Goal: Check status: Check status

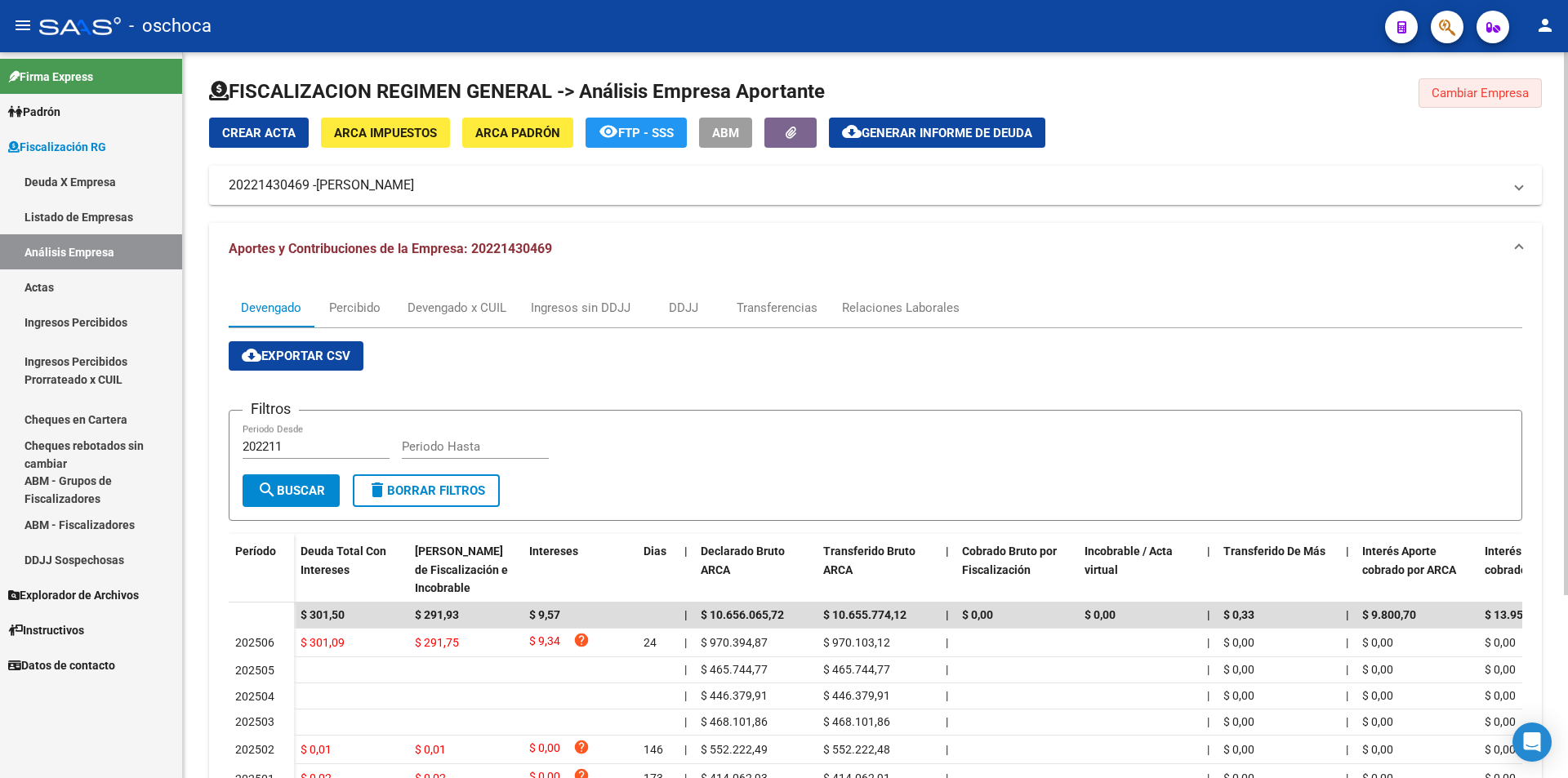
click at [1490, 95] on span "Cambiar Empresa" at bounding box center [1481, 93] width 97 height 15
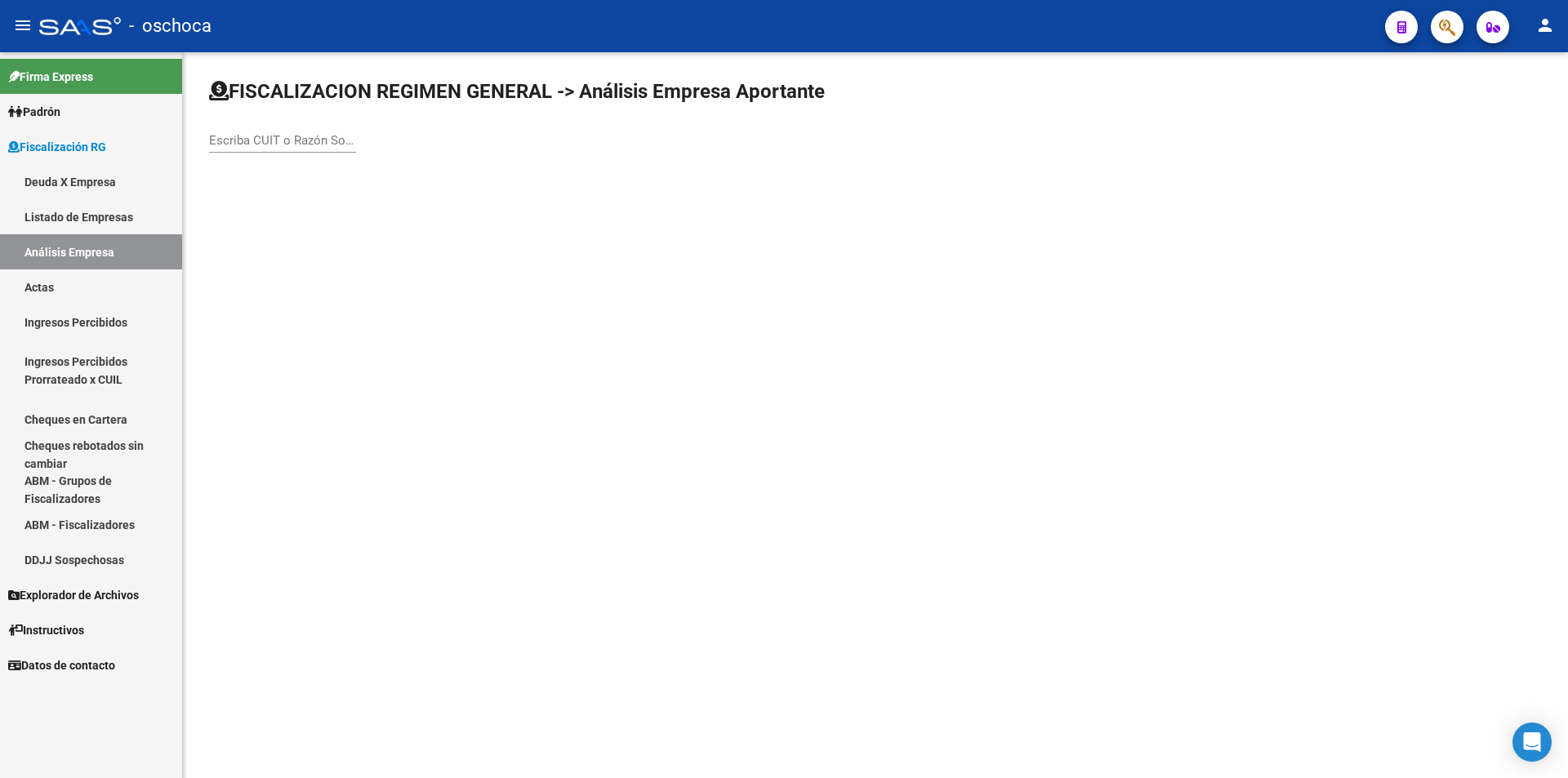
click at [259, 142] on input "Escriba CUIT o Razón Social para buscar" at bounding box center [282, 140] width 147 height 15
type input "30710139233"
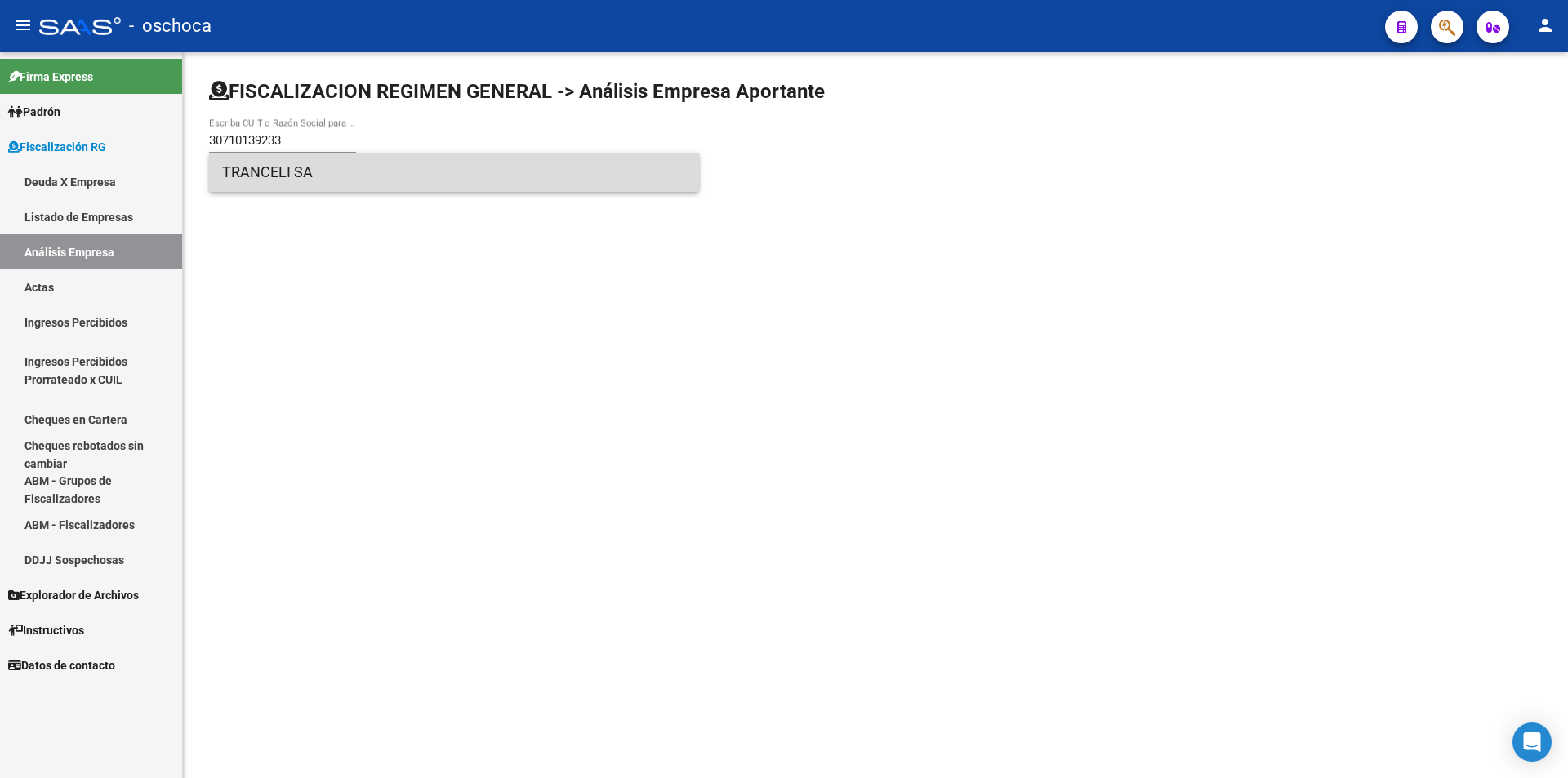
click at [290, 171] on span "TRANCELI SA" at bounding box center [454, 172] width 464 height 40
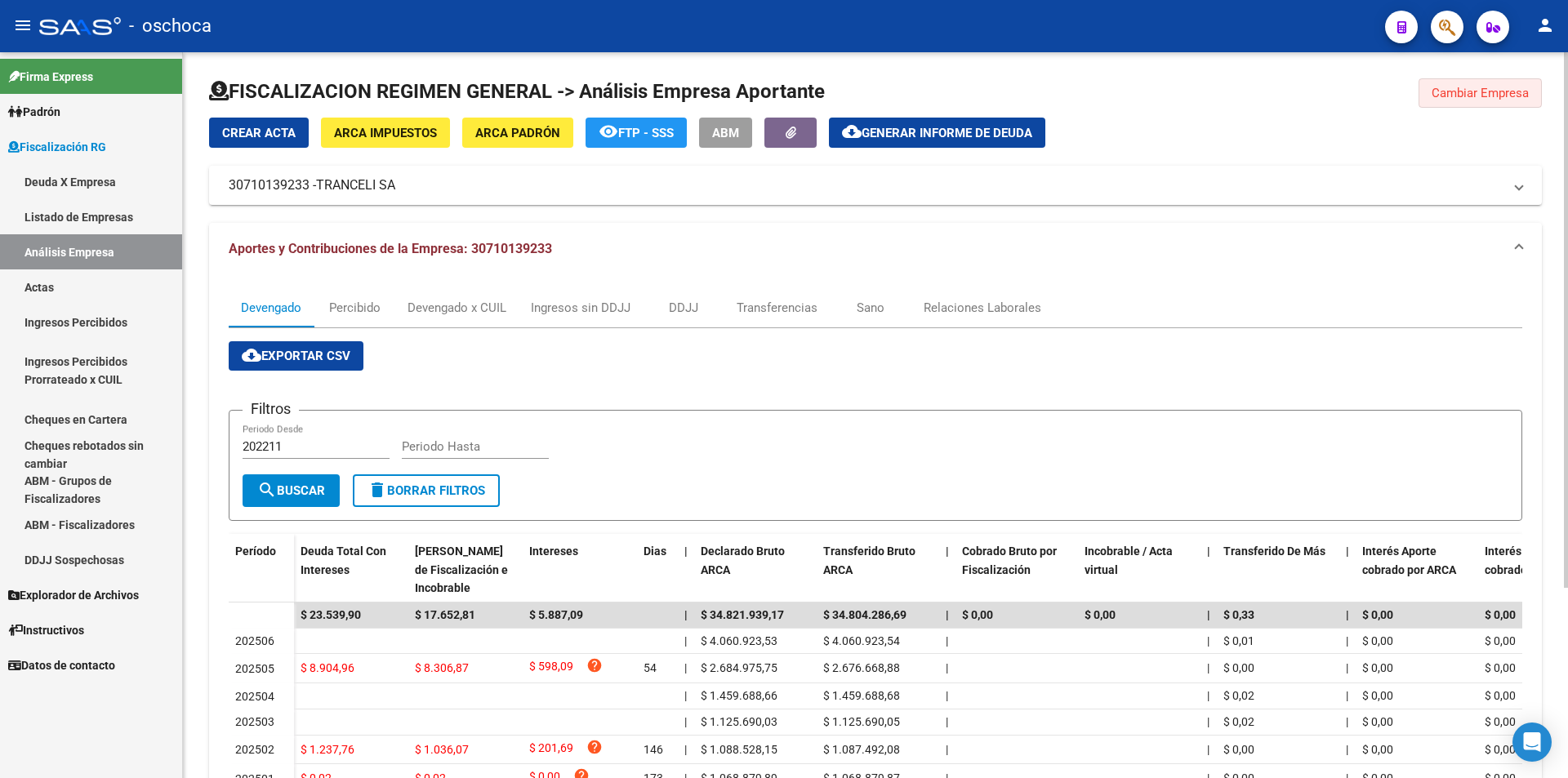
click at [1448, 94] on span "Cambiar Empresa" at bounding box center [1481, 93] width 97 height 15
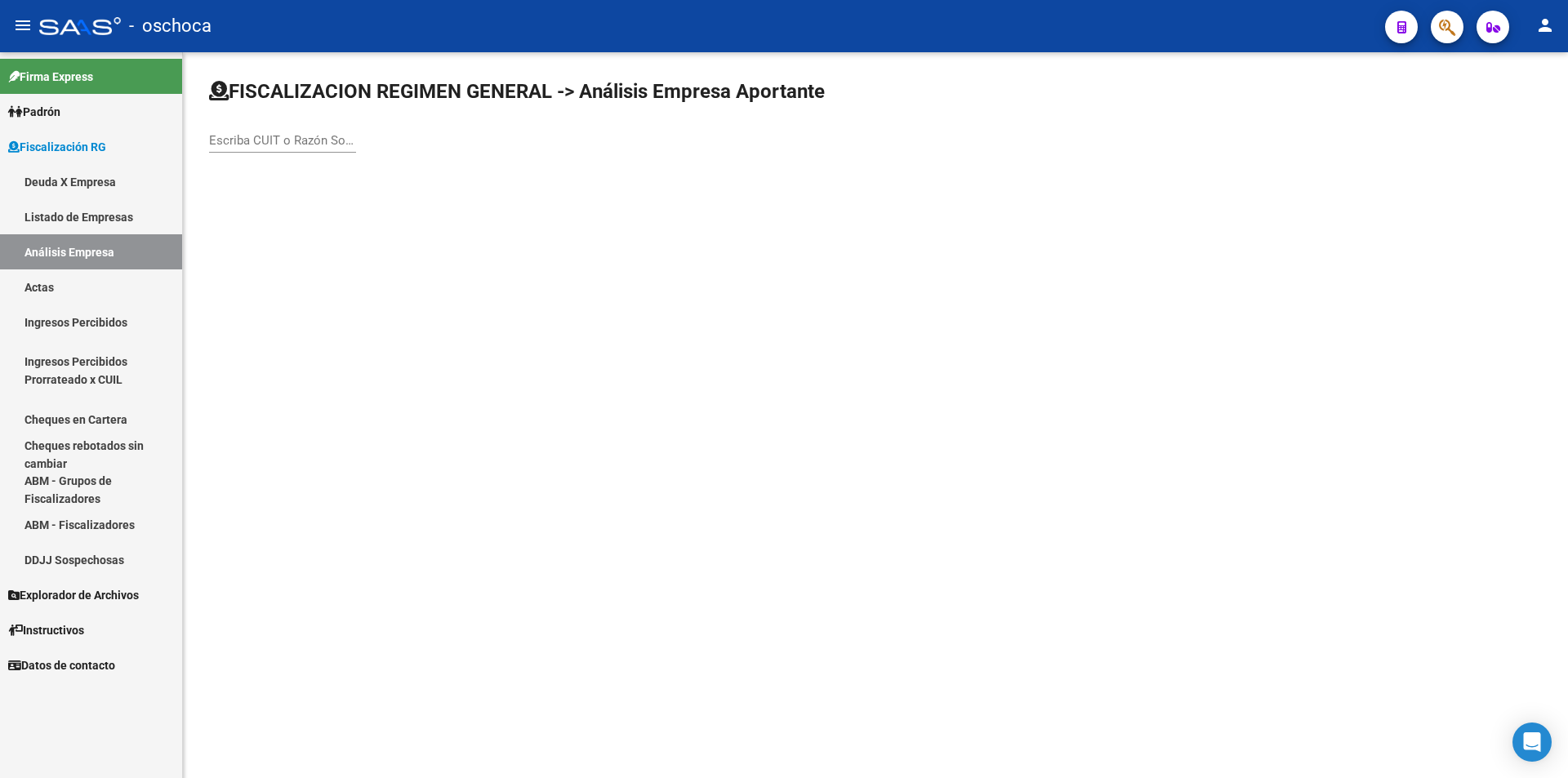
click at [293, 142] on input "Escriba CUIT o Razón Social para buscar" at bounding box center [282, 140] width 147 height 15
type input "20201074267"
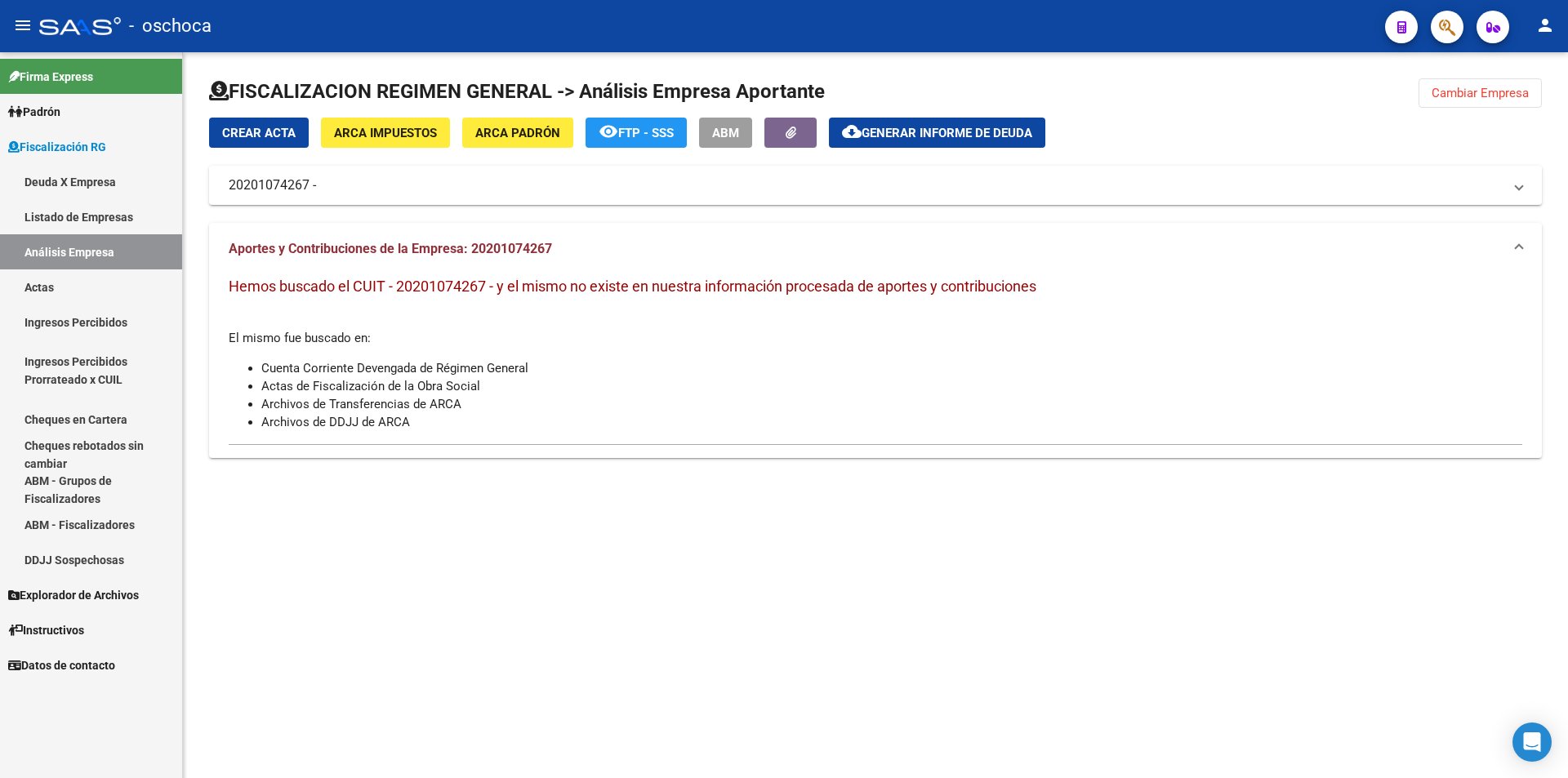
click at [369, 125] on span "ARCA Impuestos" at bounding box center [385, 132] width 103 height 15
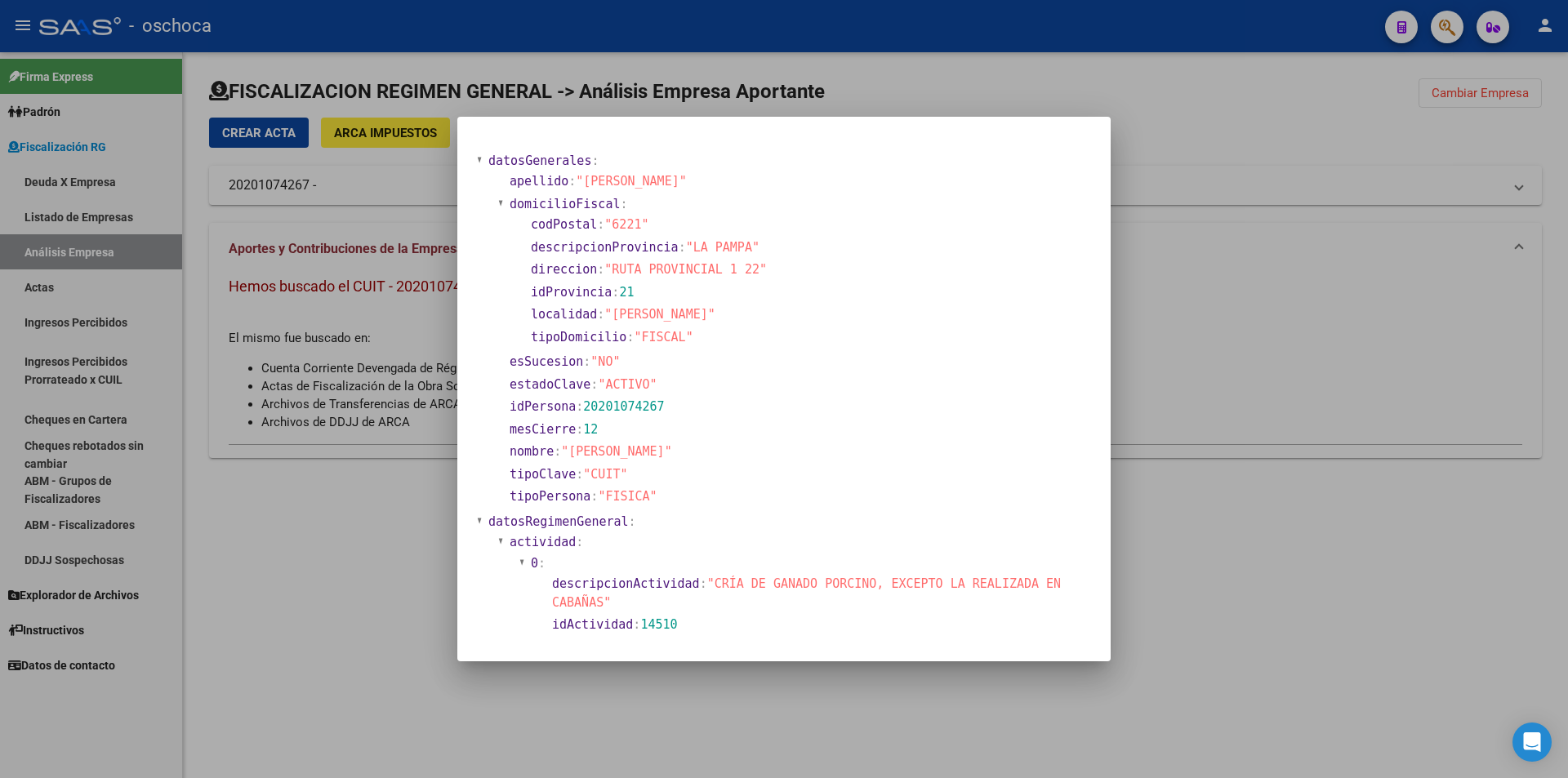
click at [1229, 271] on div at bounding box center [784, 389] width 1568 height 778
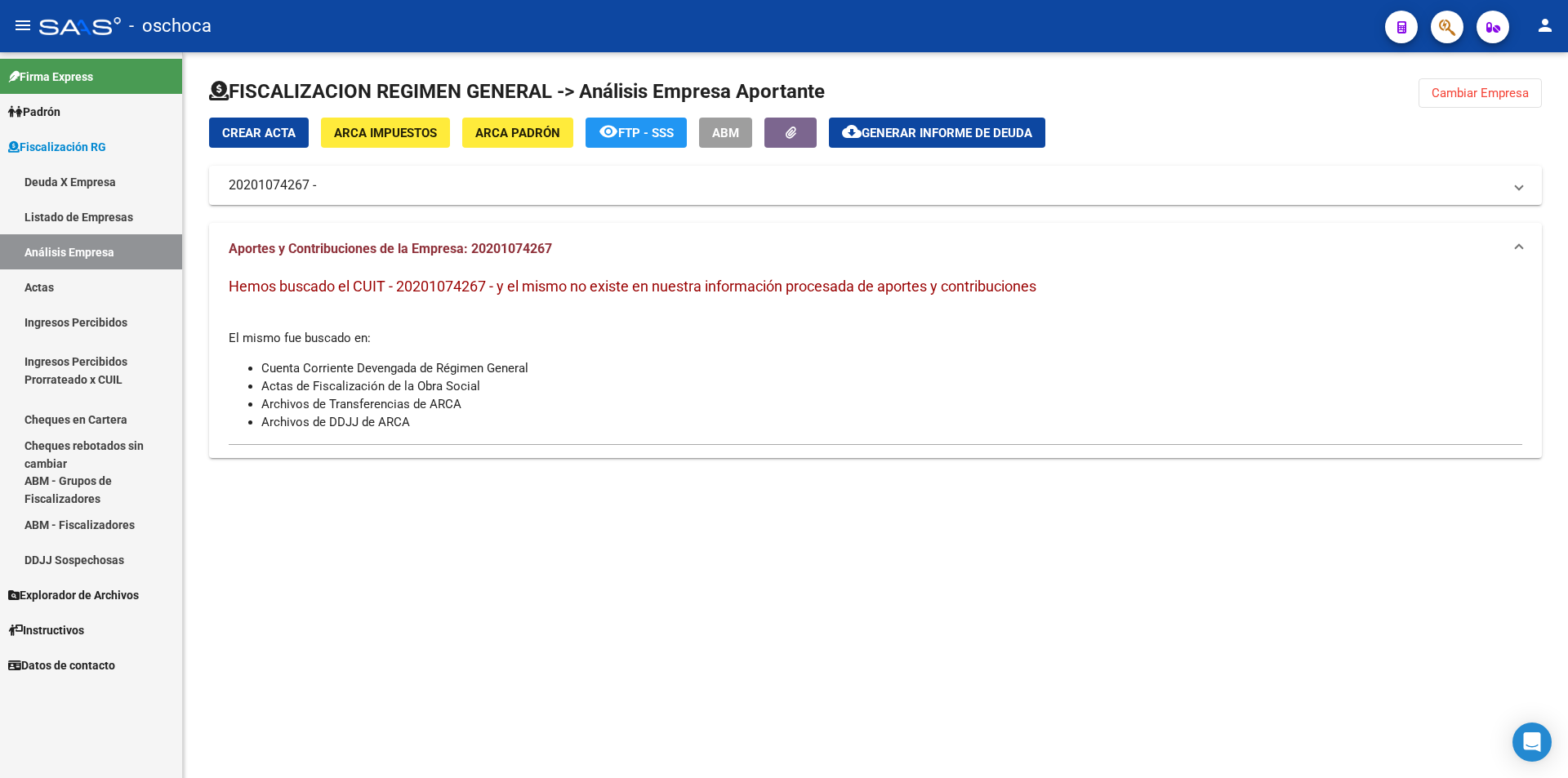
click at [1433, 94] on span "Cambiar Empresa" at bounding box center [1481, 93] width 97 height 15
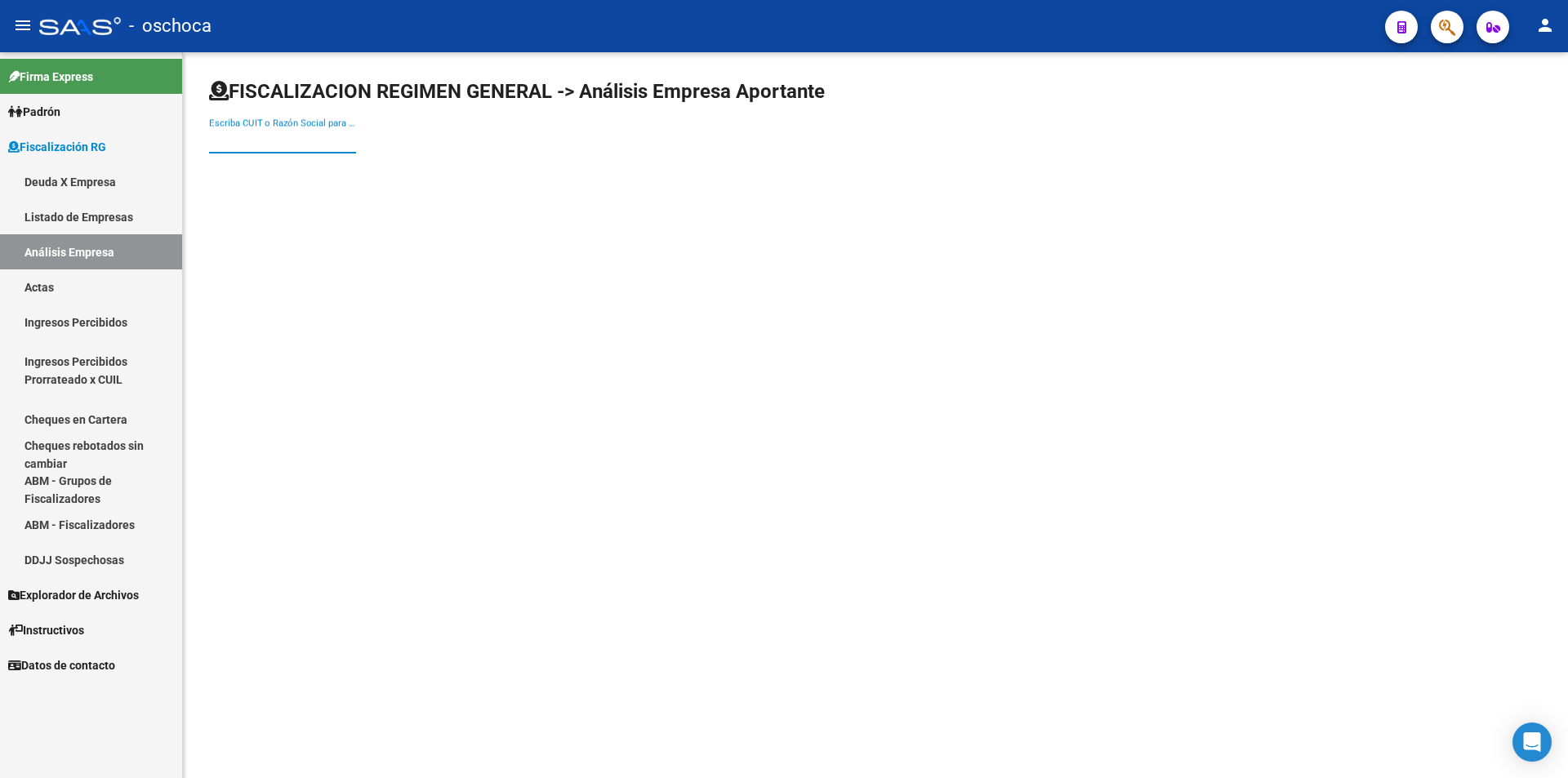
click at [274, 136] on input "Escriba CUIT o Razón Social para buscar" at bounding box center [282, 140] width 147 height 15
type input "30707441514"
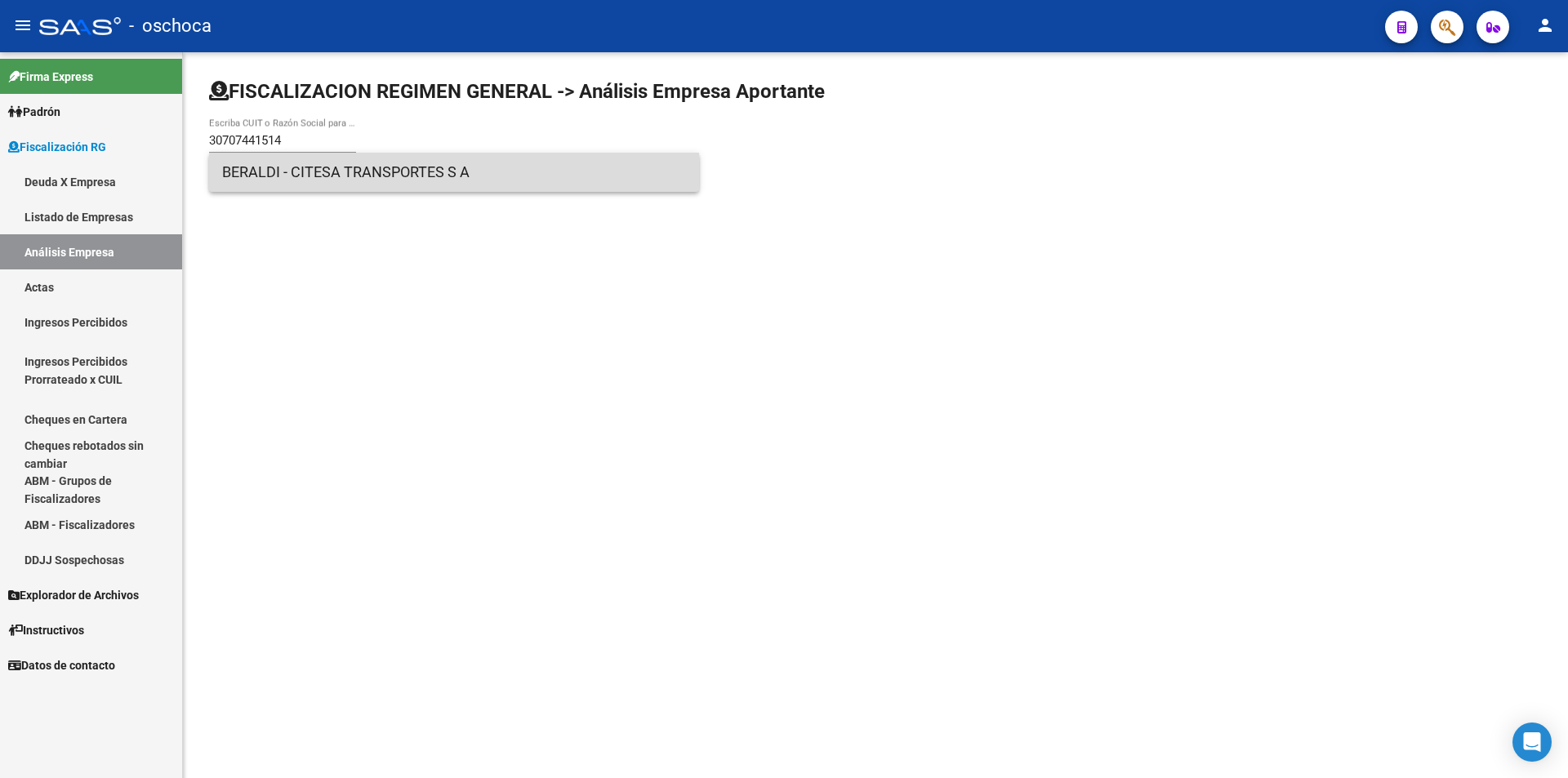
click at [282, 176] on span "BERALDI - CITESA TRANSPORTES S A" at bounding box center [454, 172] width 464 height 40
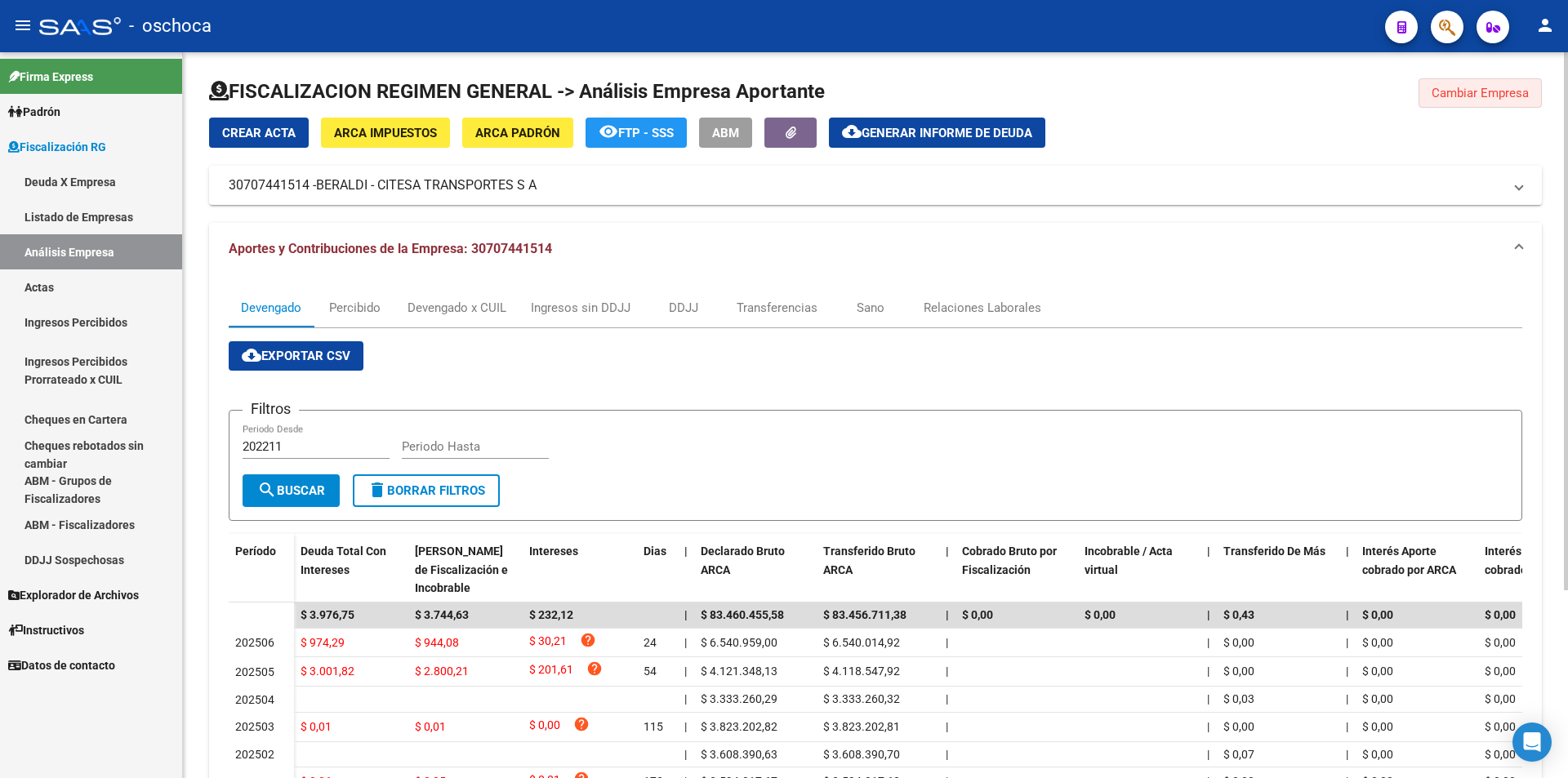
click at [1458, 99] on span "Cambiar Empresa" at bounding box center [1481, 93] width 97 height 15
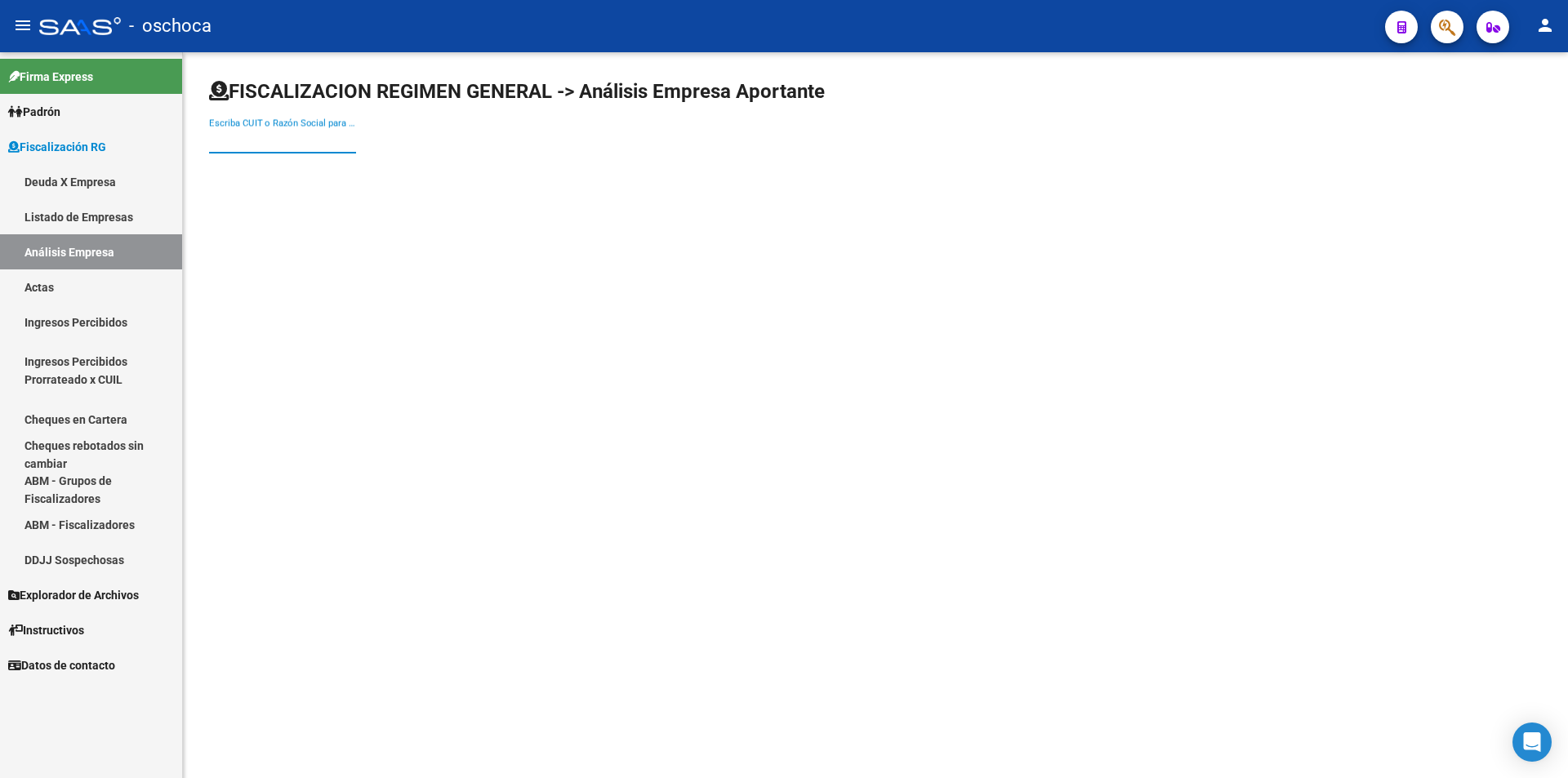
click at [297, 134] on input "Escriba CUIT o Razón Social para buscar" at bounding box center [282, 140] width 147 height 15
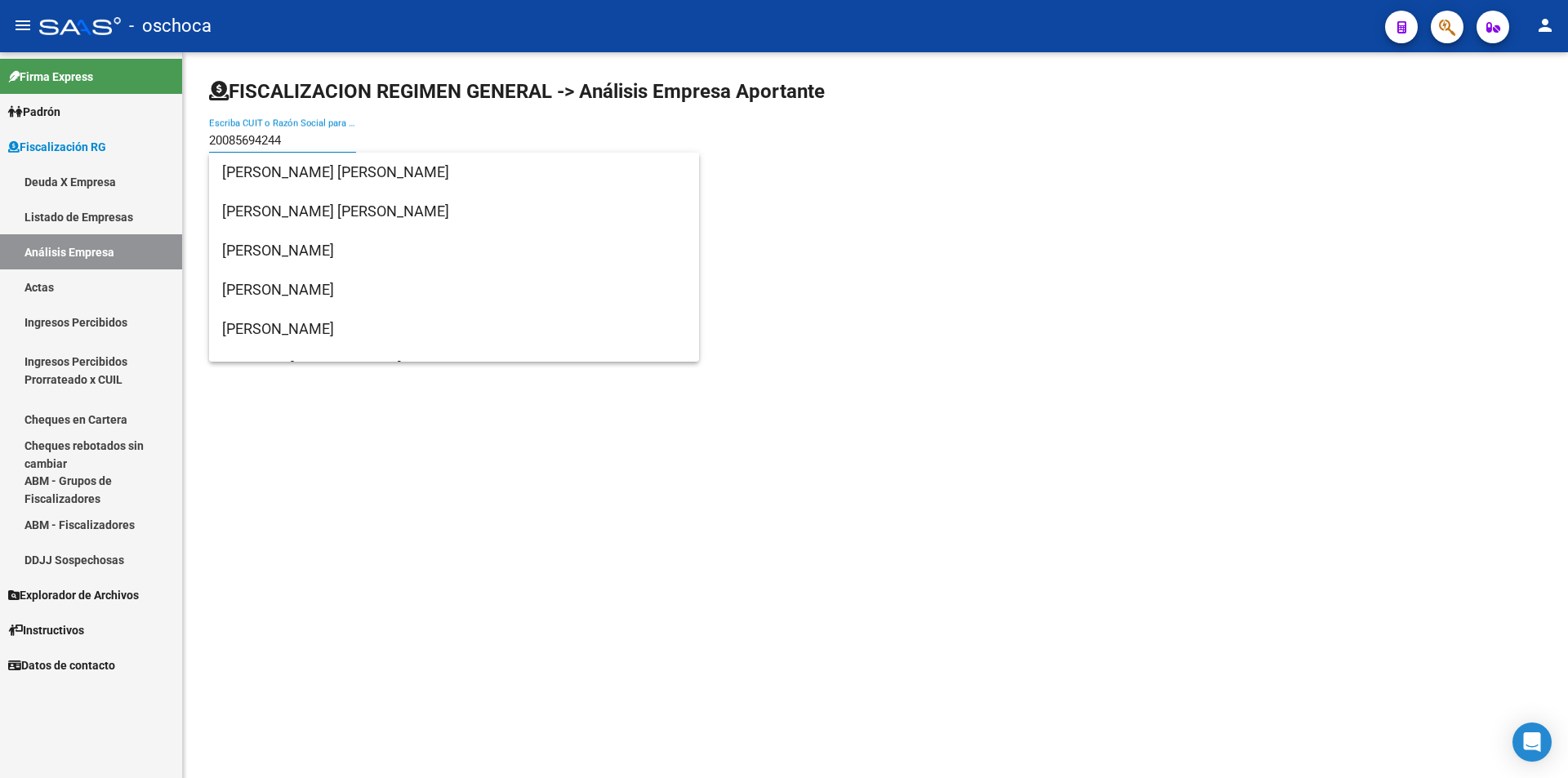
type input "20085694244"
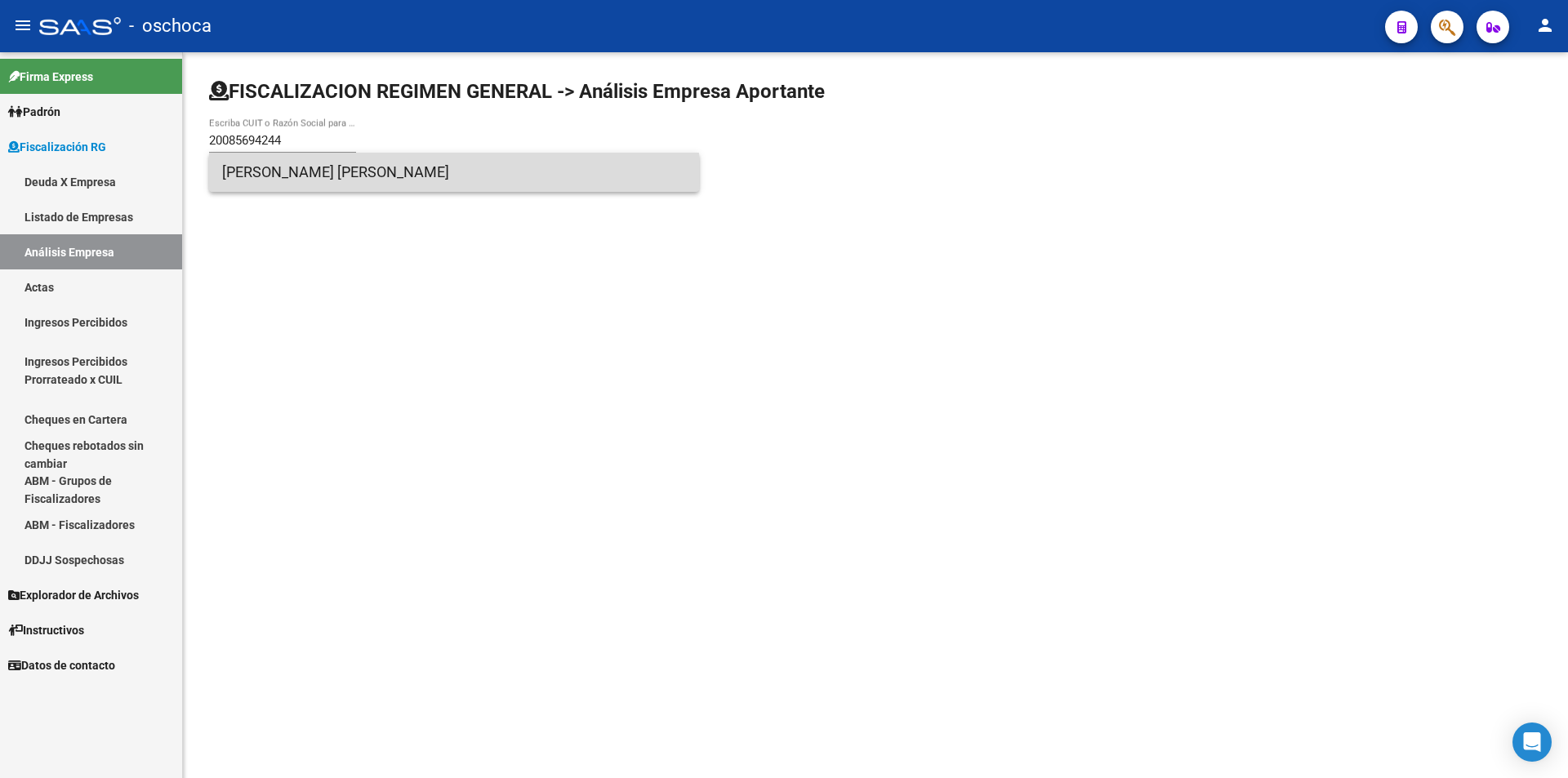
click at [330, 178] on span "[PERSON_NAME] [PERSON_NAME]" at bounding box center [454, 172] width 464 height 40
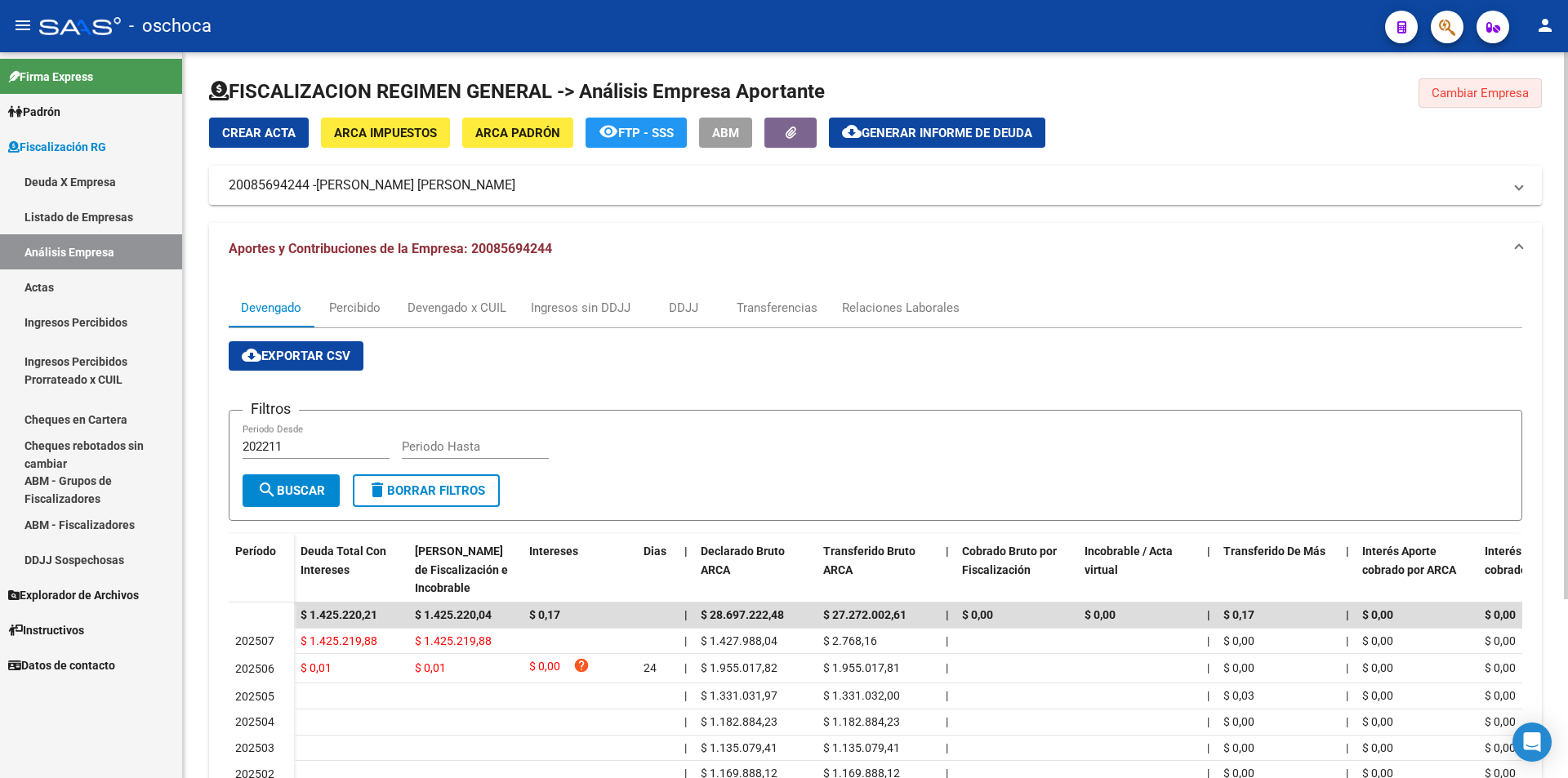
click at [1438, 88] on span "Cambiar Empresa" at bounding box center [1481, 93] width 97 height 15
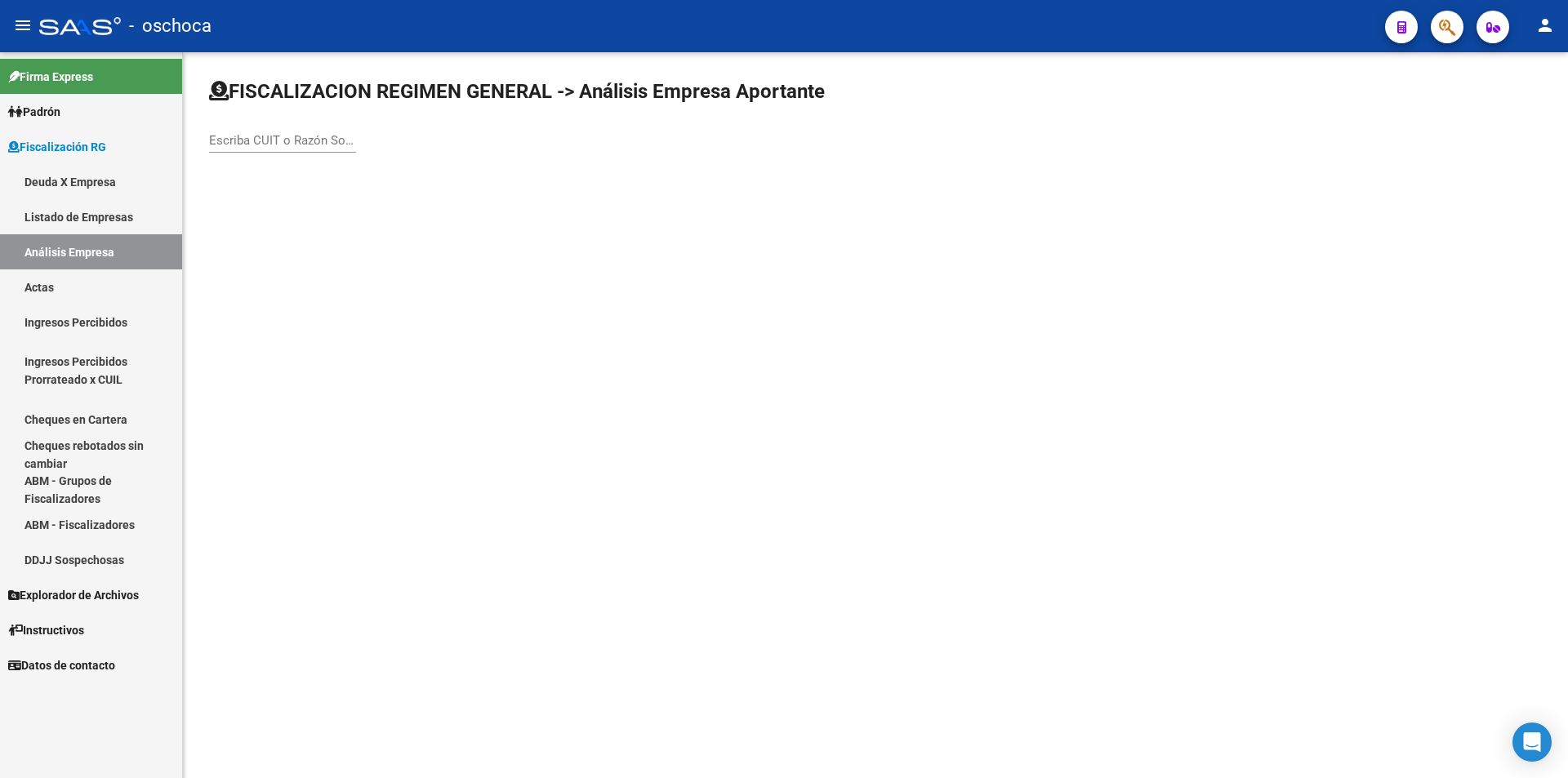
click at [288, 130] on div "Escriba CUIT o Razón Social para buscar" at bounding box center [282, 135] width 147 height 35
type input "20221430469"
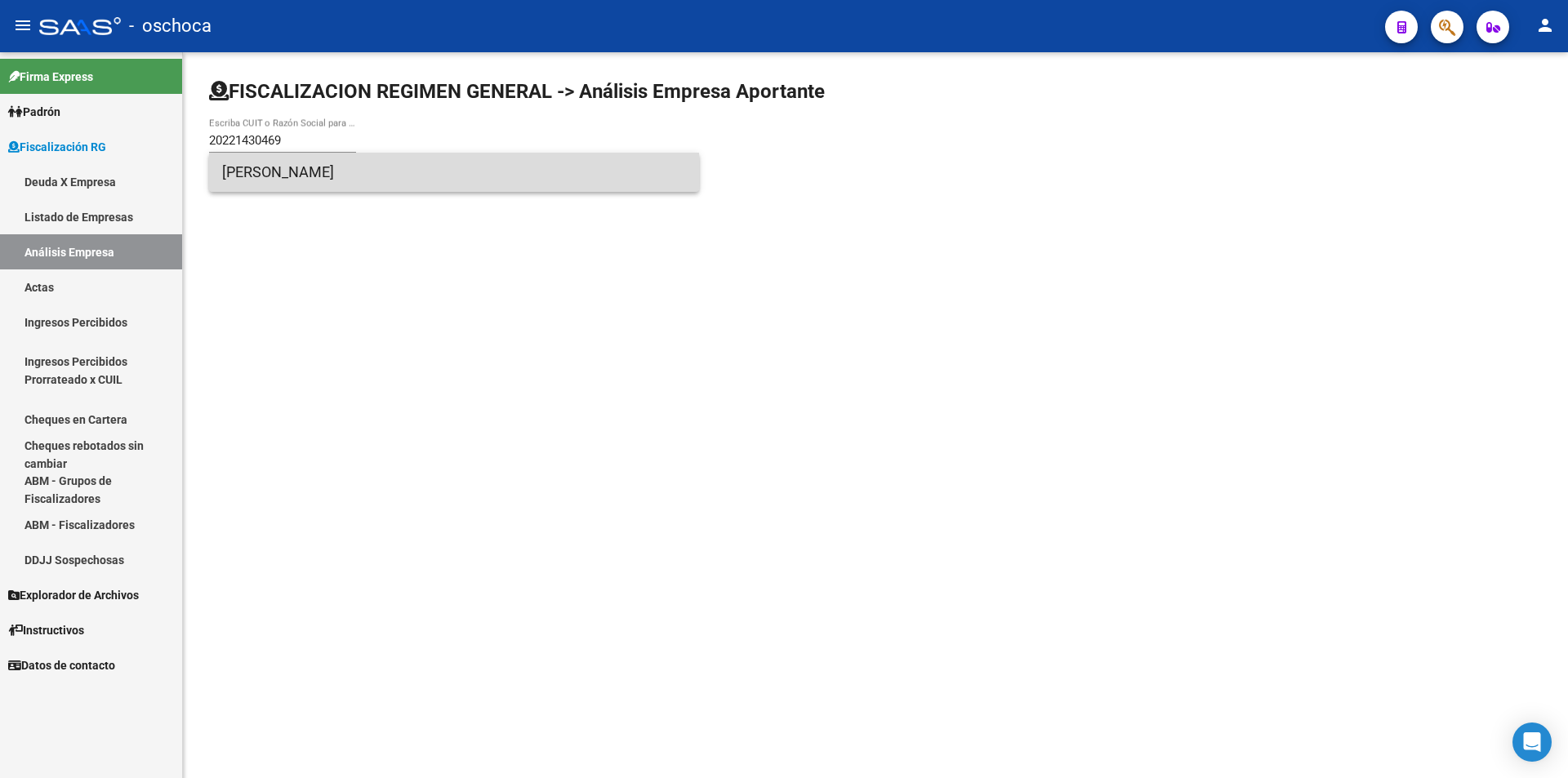
click at [331, 175] on span "[PERSON_NAME]" at bounding box center [454, 172] width 464 height 40
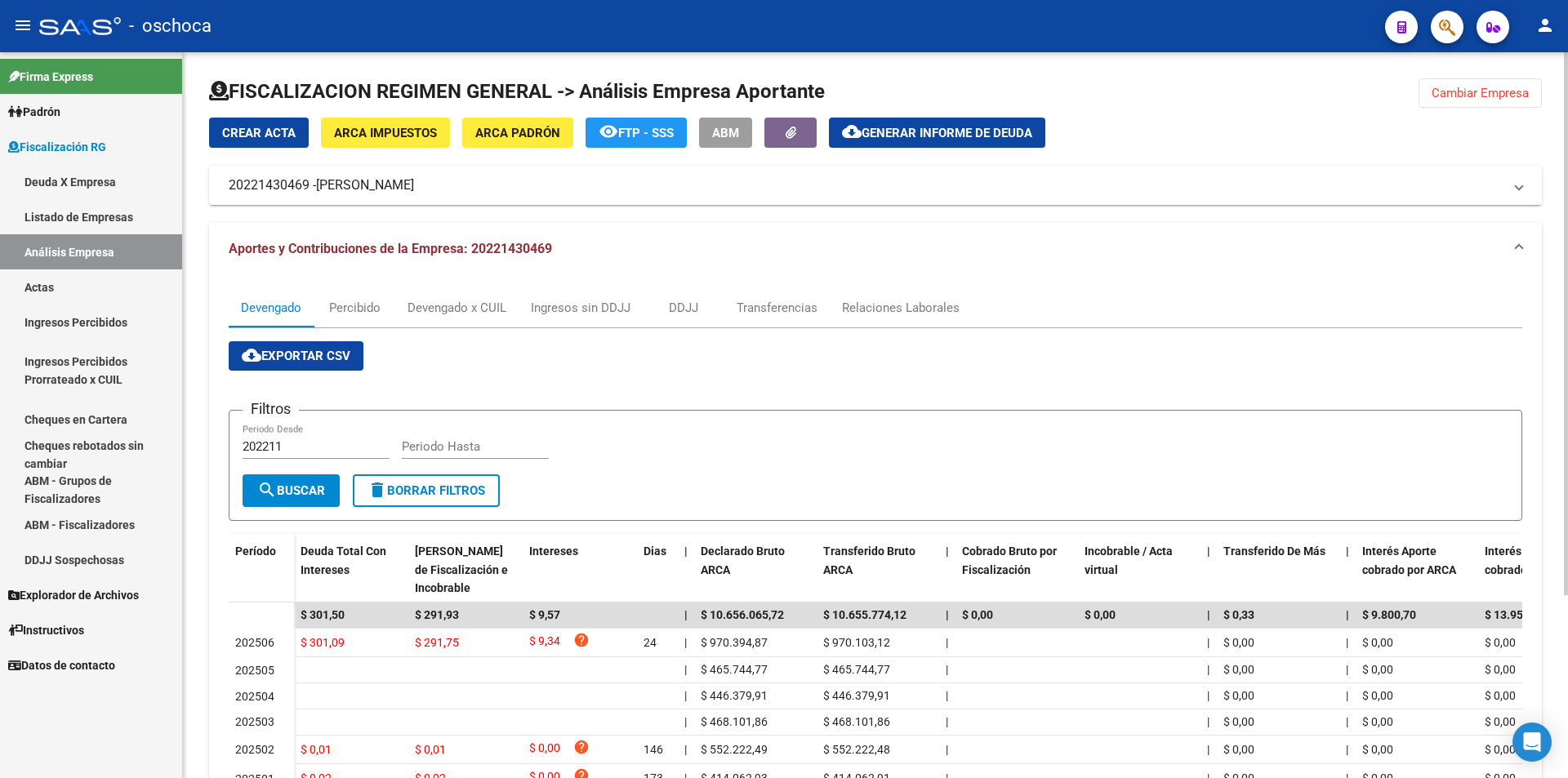
click at [1492, 97] on span "Cambiar Empresa" at bounding box center [1481, 93] width 97 height 15
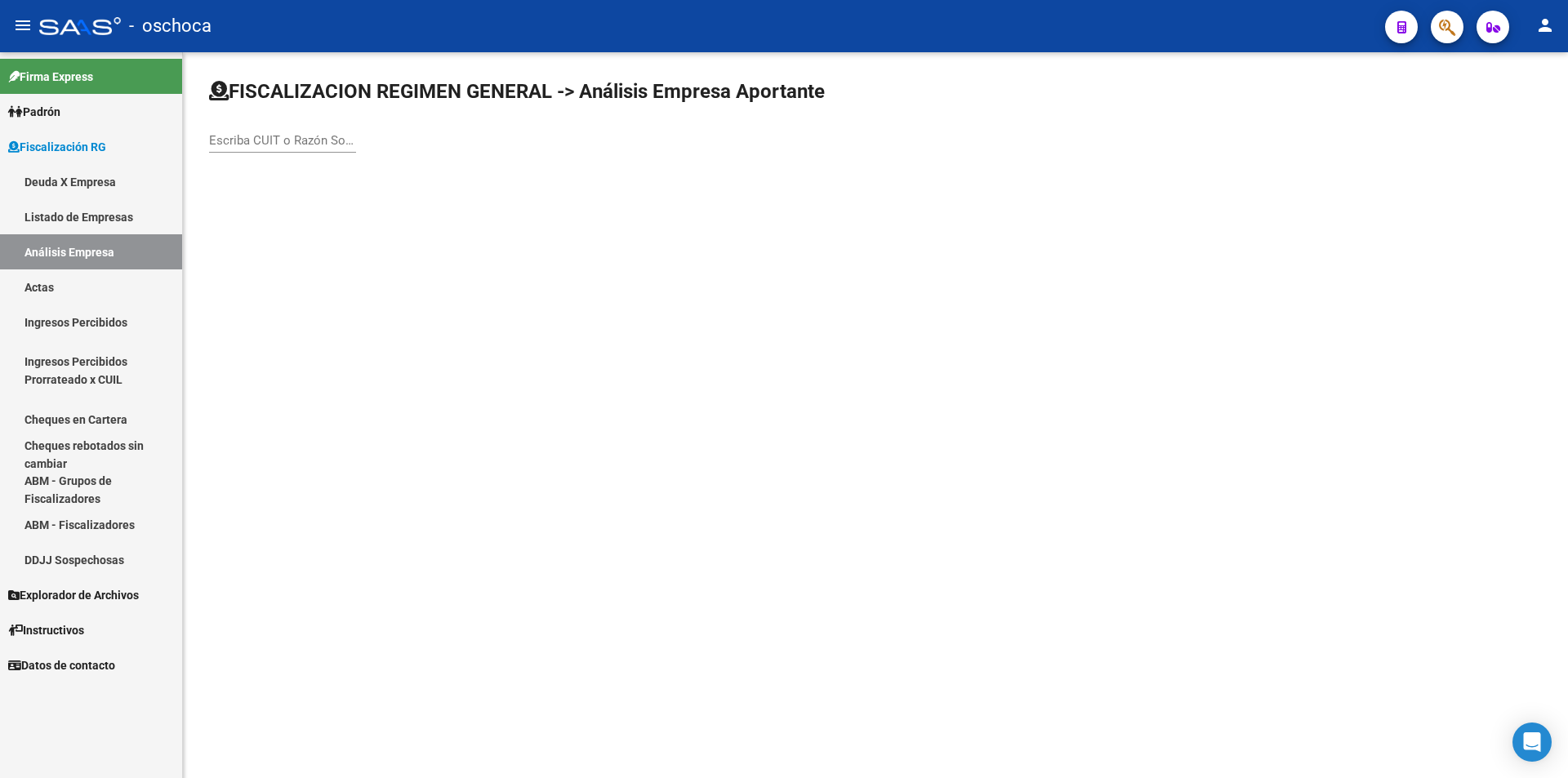
click at [259, 136] on input "Escriba CUIT o Razón Social para buscar" at bounding box center [282, 140] width 147 height 15
type input "30713494905"
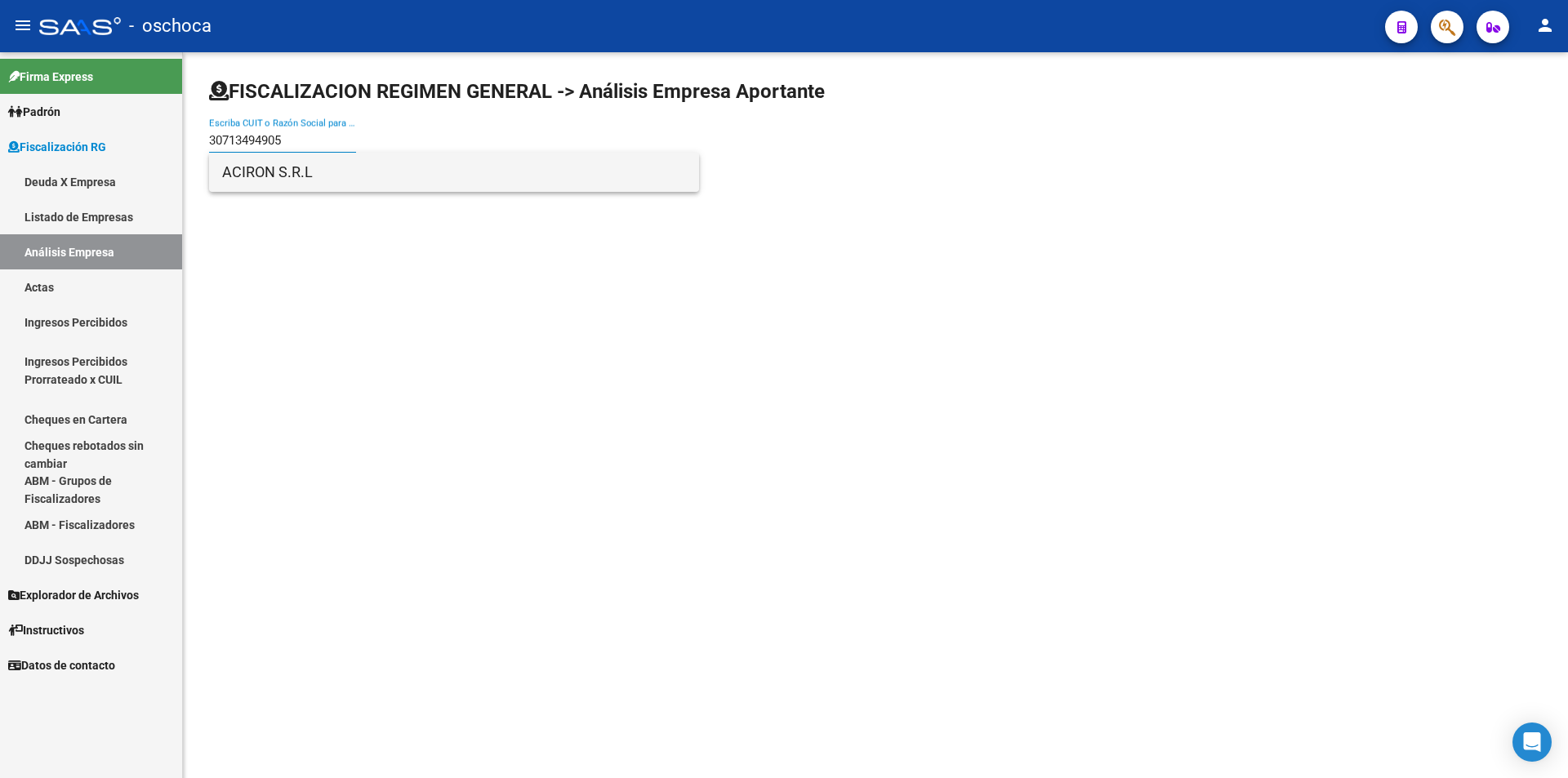
click at [272, 168] on span "ACIRON S.R.L" at bounding box center [454, 172] width 464 height 40
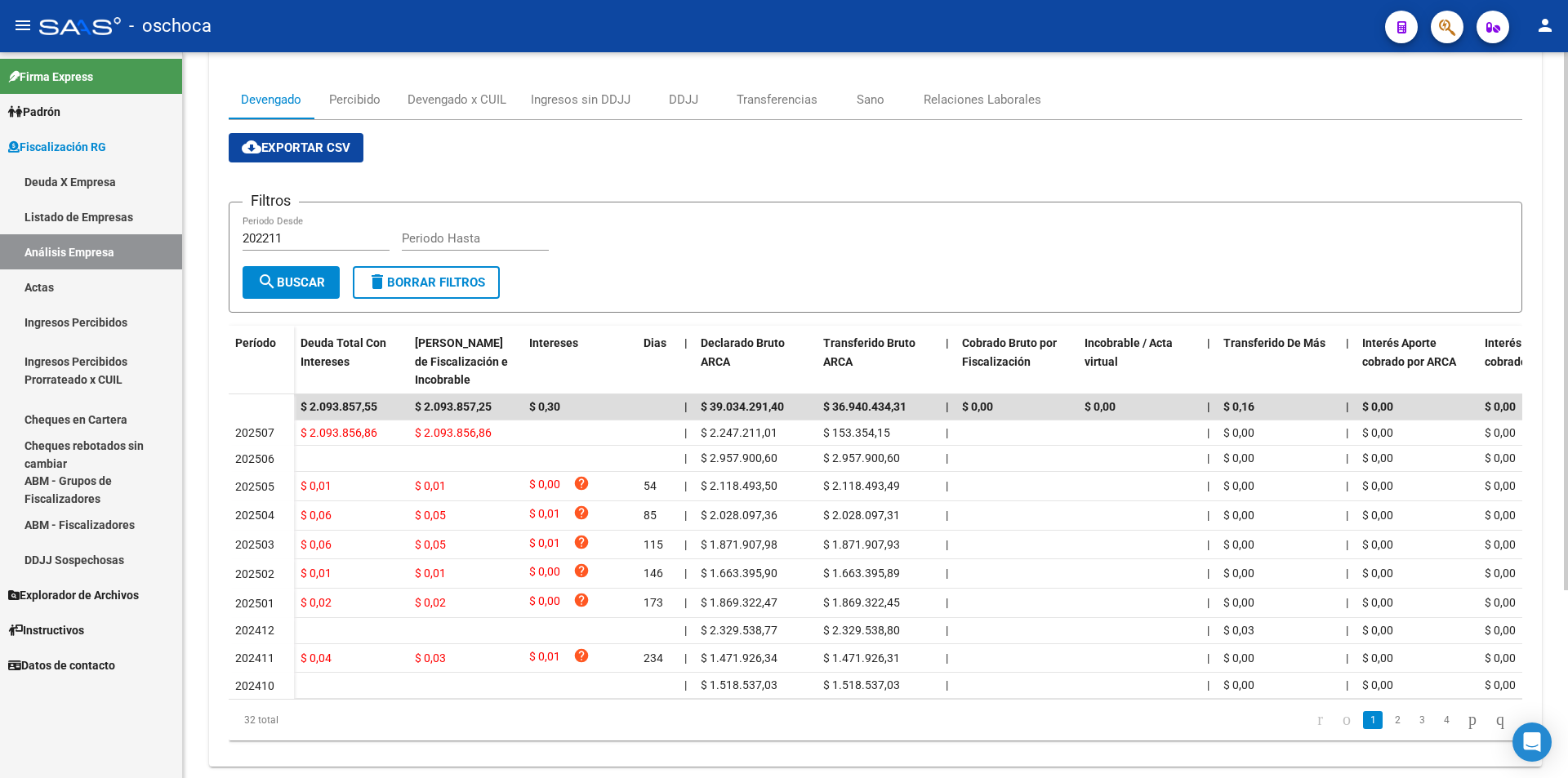
scroll to position [8, 0]
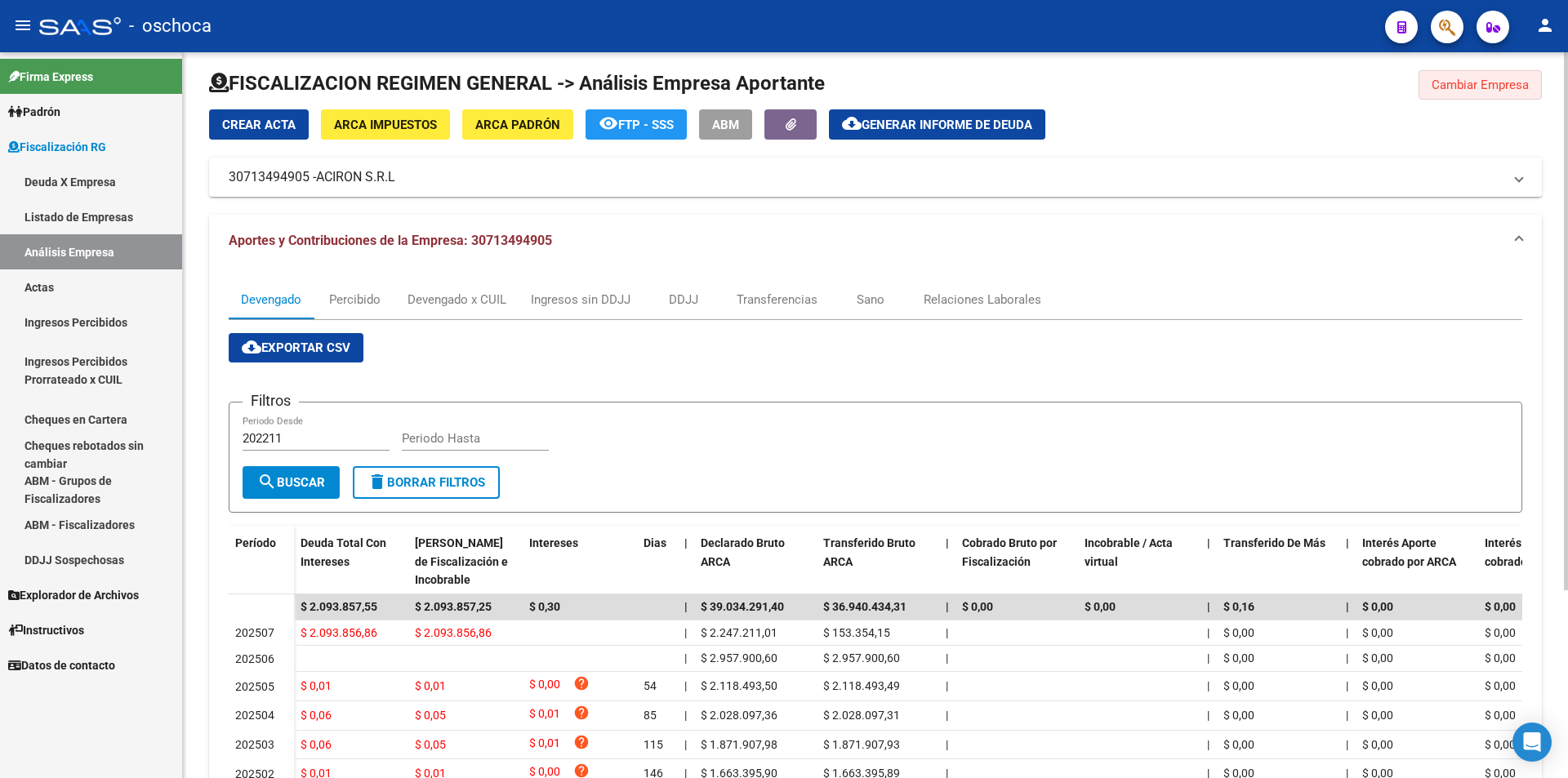
click at [1476, 82] on span "Cambiar Empresa" at bounding box center [1481, 85] width 97 height 15
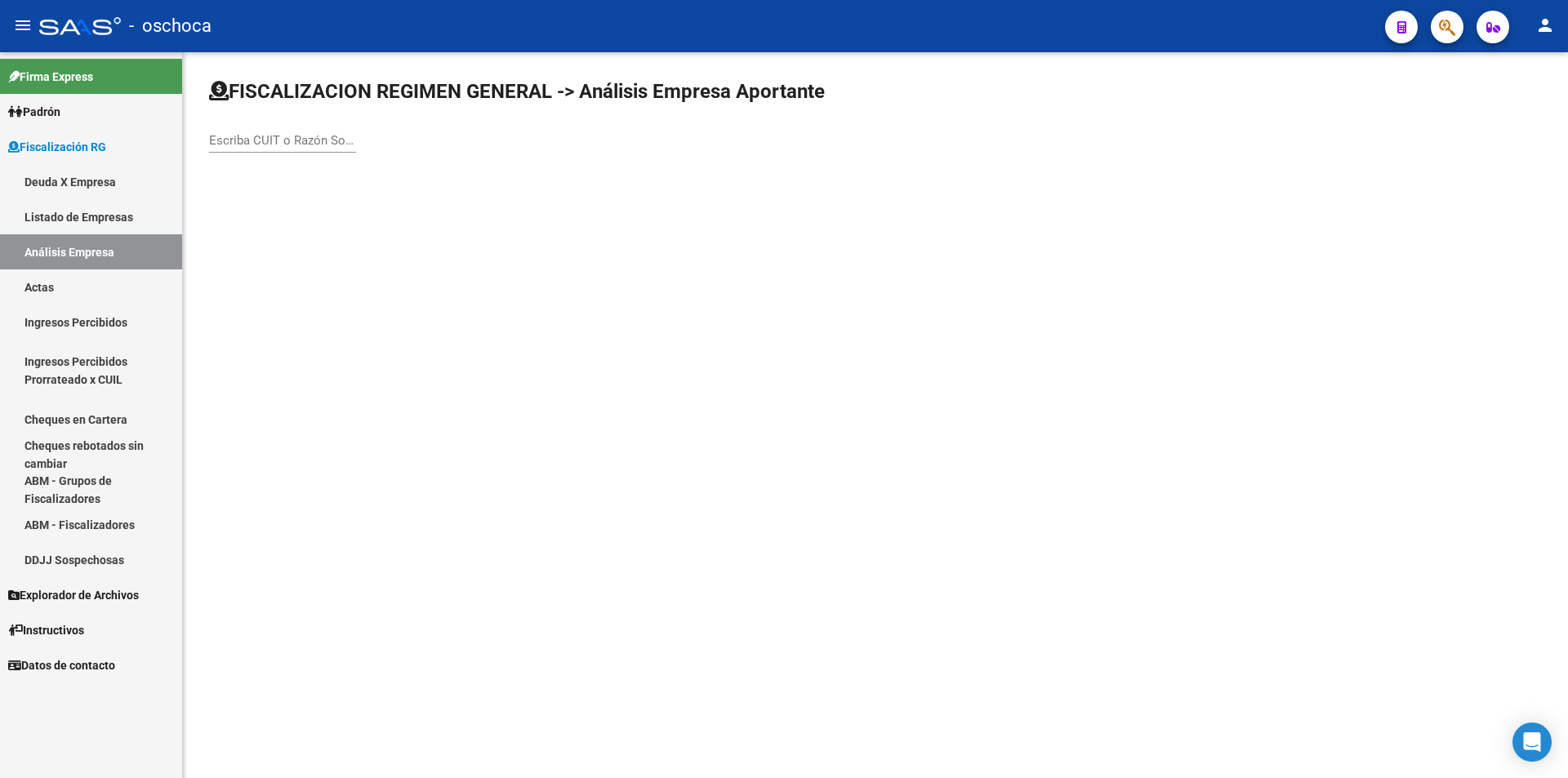
click at [238, 131] on div "Escriba CUIT o Razón Social para buscar" at bounding box center [282, 135] width 147 height 35
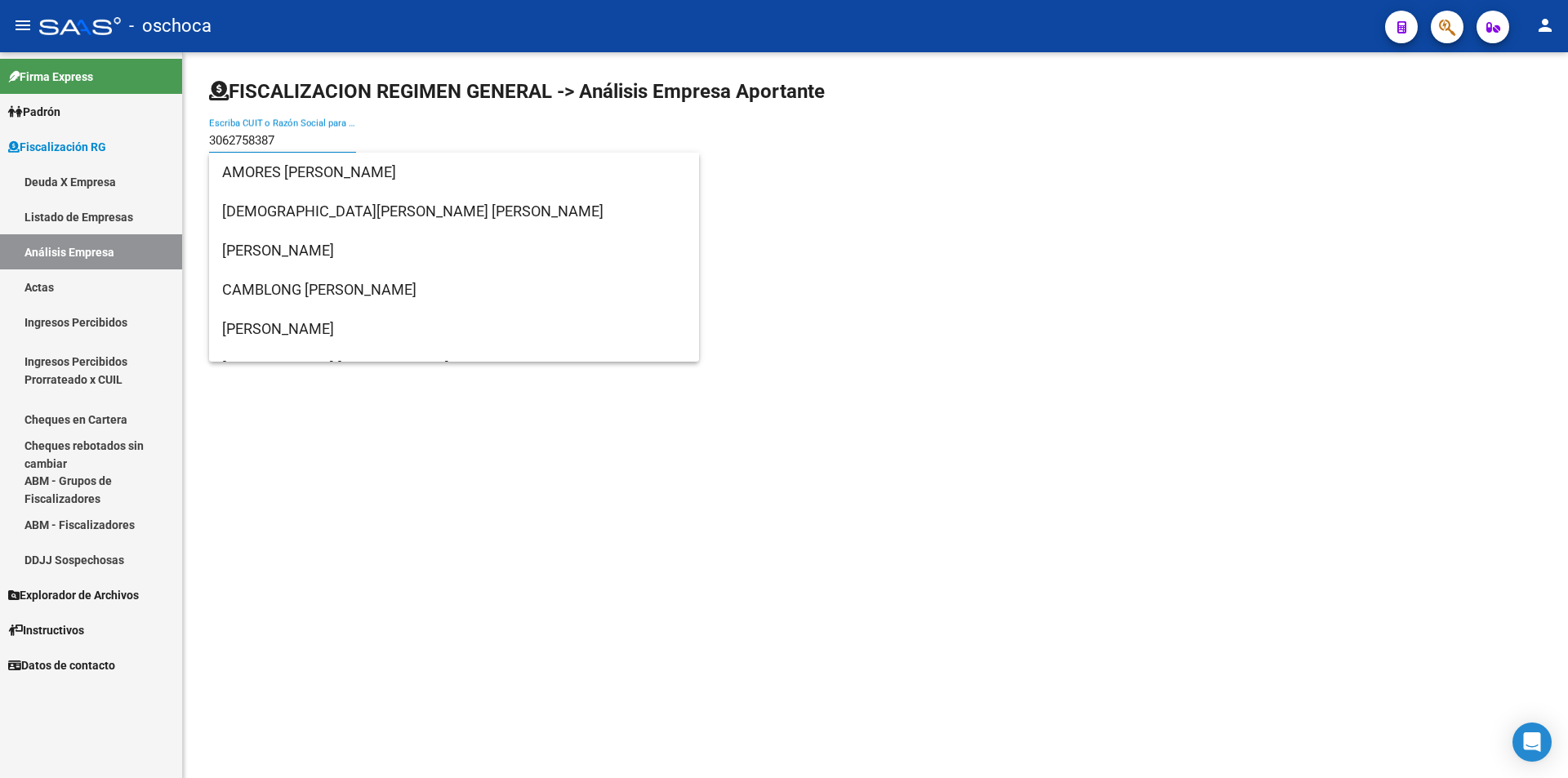
type input "30627583876"
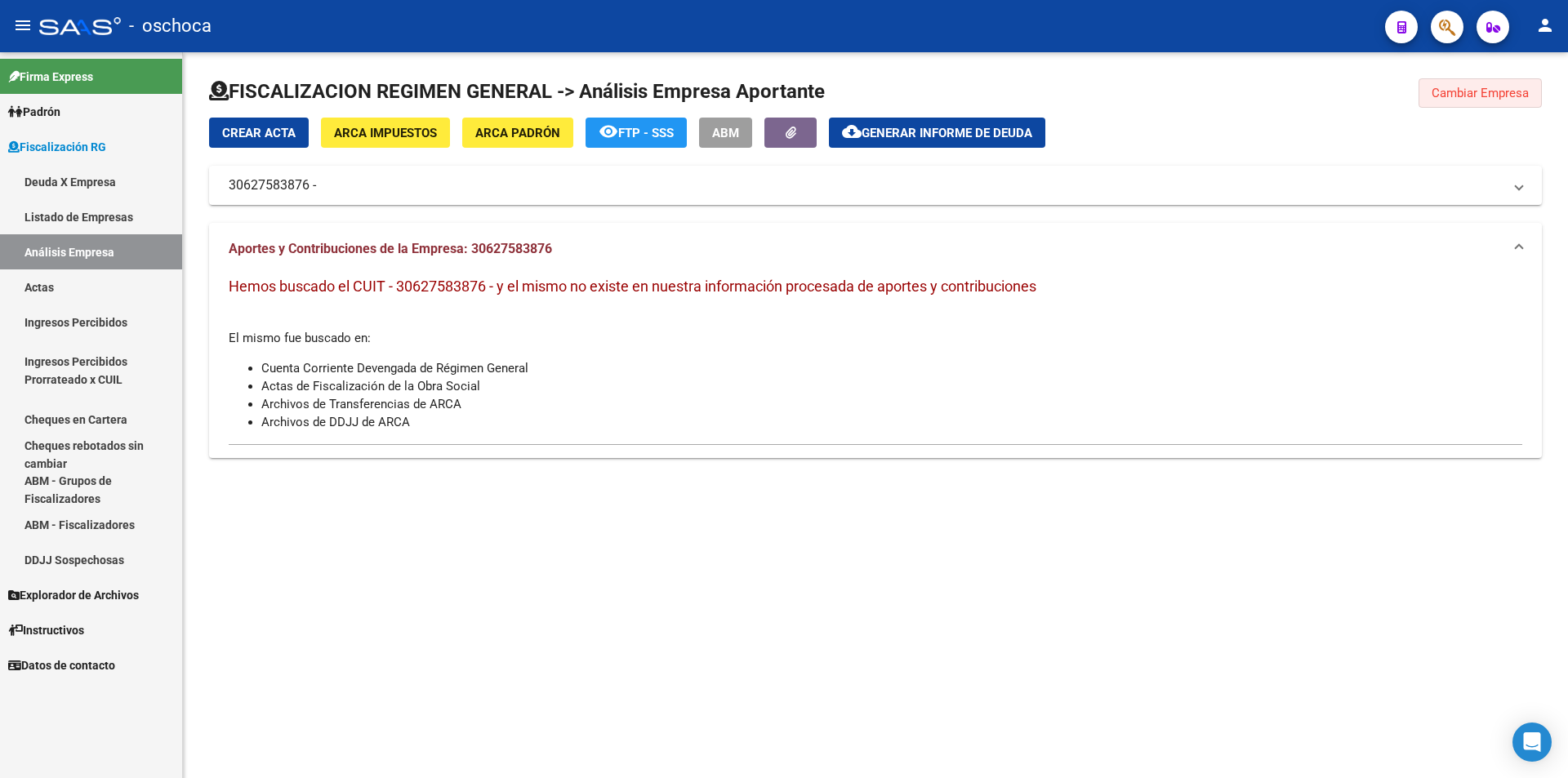
click at [1493, 91] on span "Cambiar Empresa" at bounding box center [1481, 93] width 97 height 15
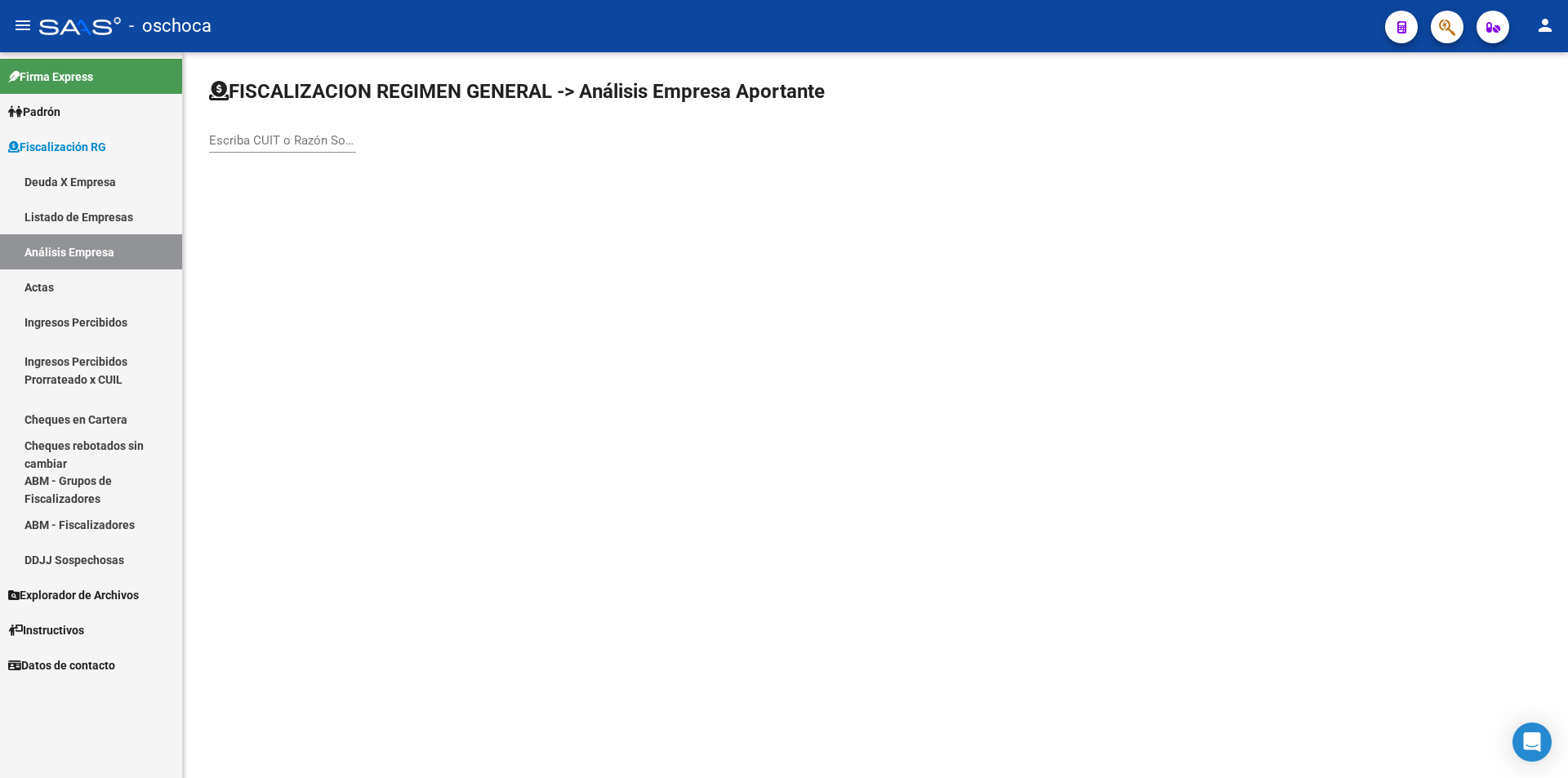
drag, startPoint x: 244, startPoint y: 139, endPoint x: 374, endPoint y: 106, distance: 134.1
click at [246, 139] on input "Escriba CUIT o Razón Social para buscar" at bounding box center [282, 140] width 147 height 15
type input "30627583873"
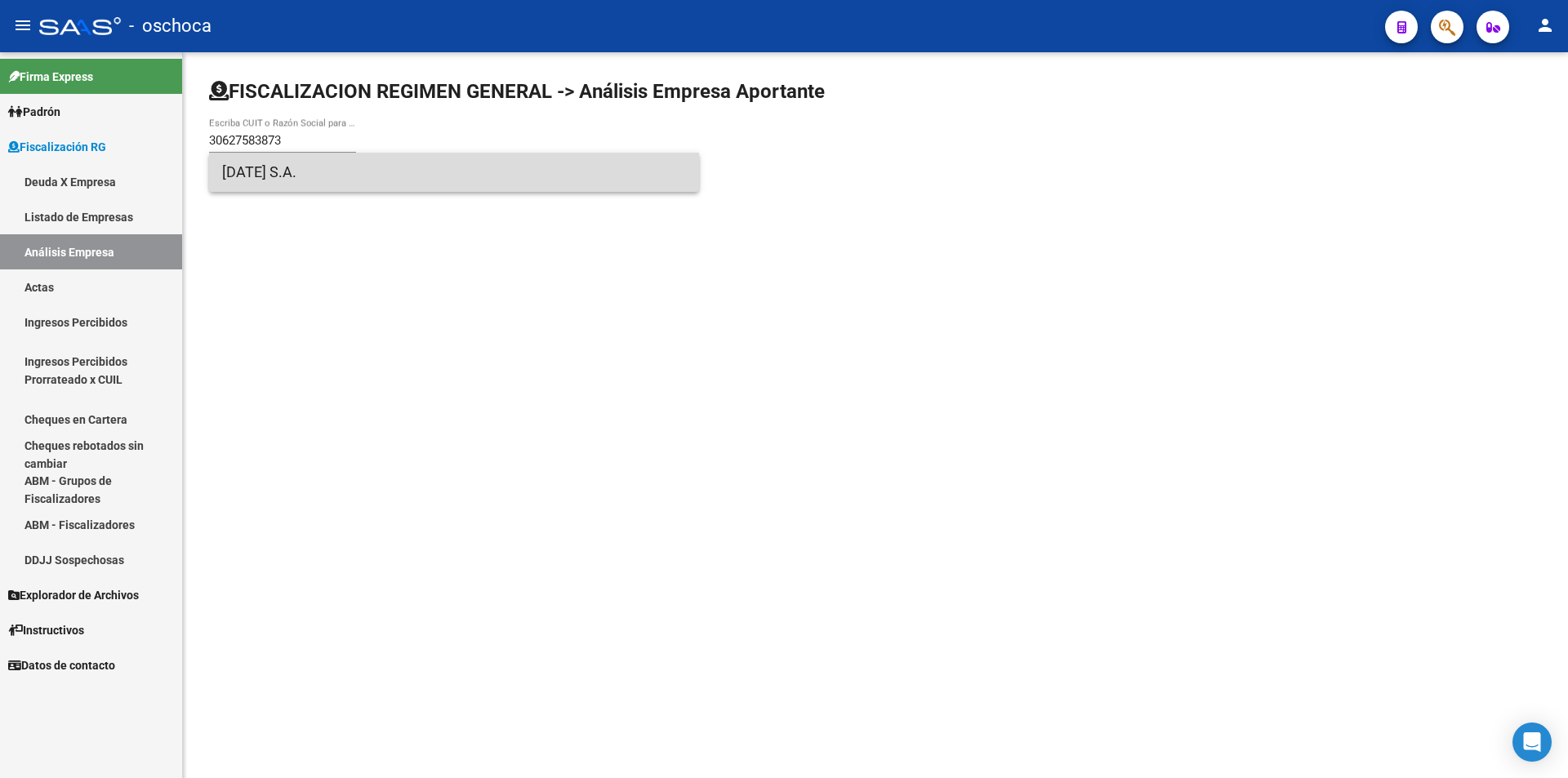
click at [289, 171] on span "[DATE] S.A." at bounding box center [454, 172] width 464 height 40
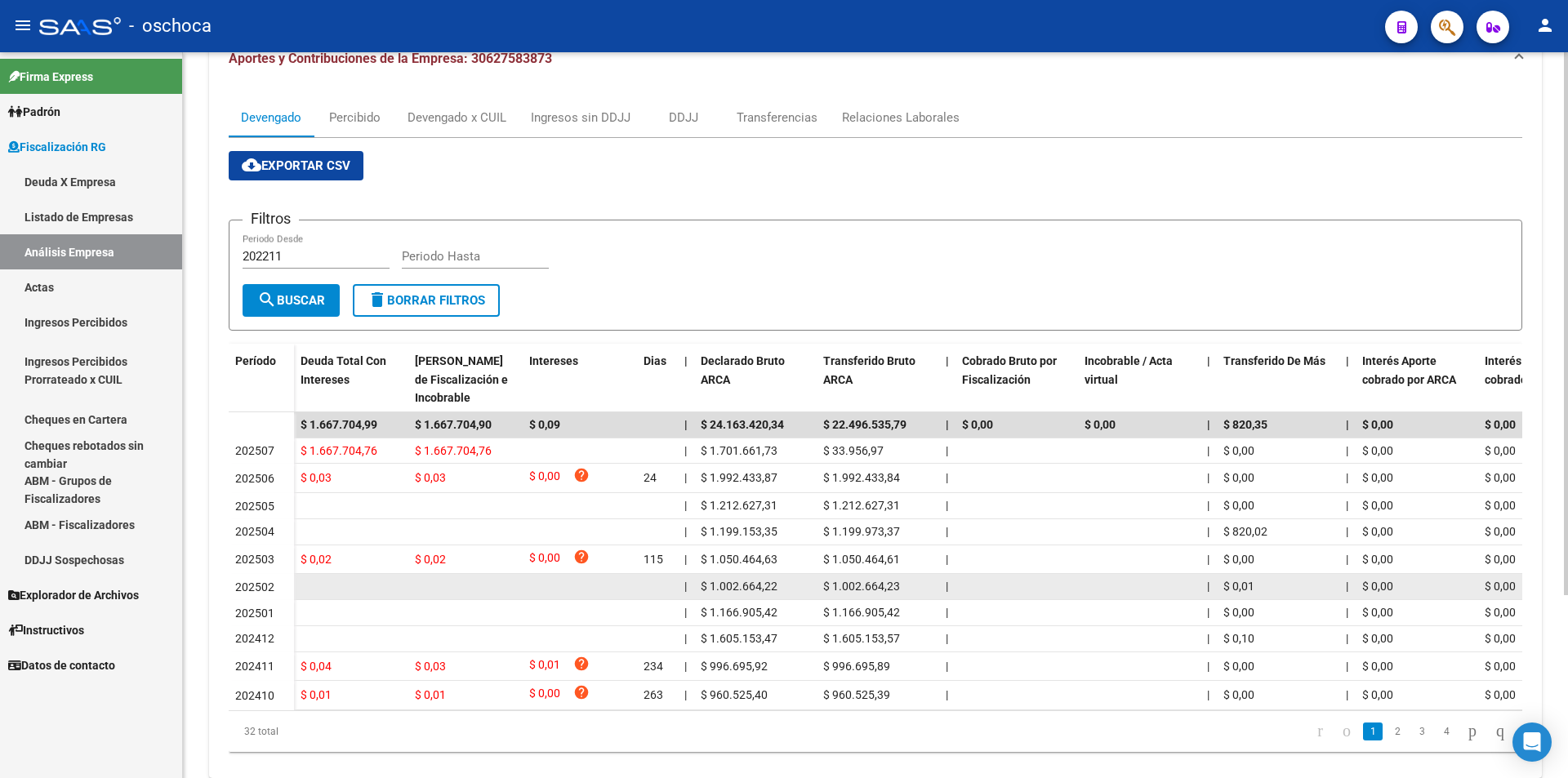
scroll to position [245, 0]
